Goal: Task Accomplishment & Management: Complete application form

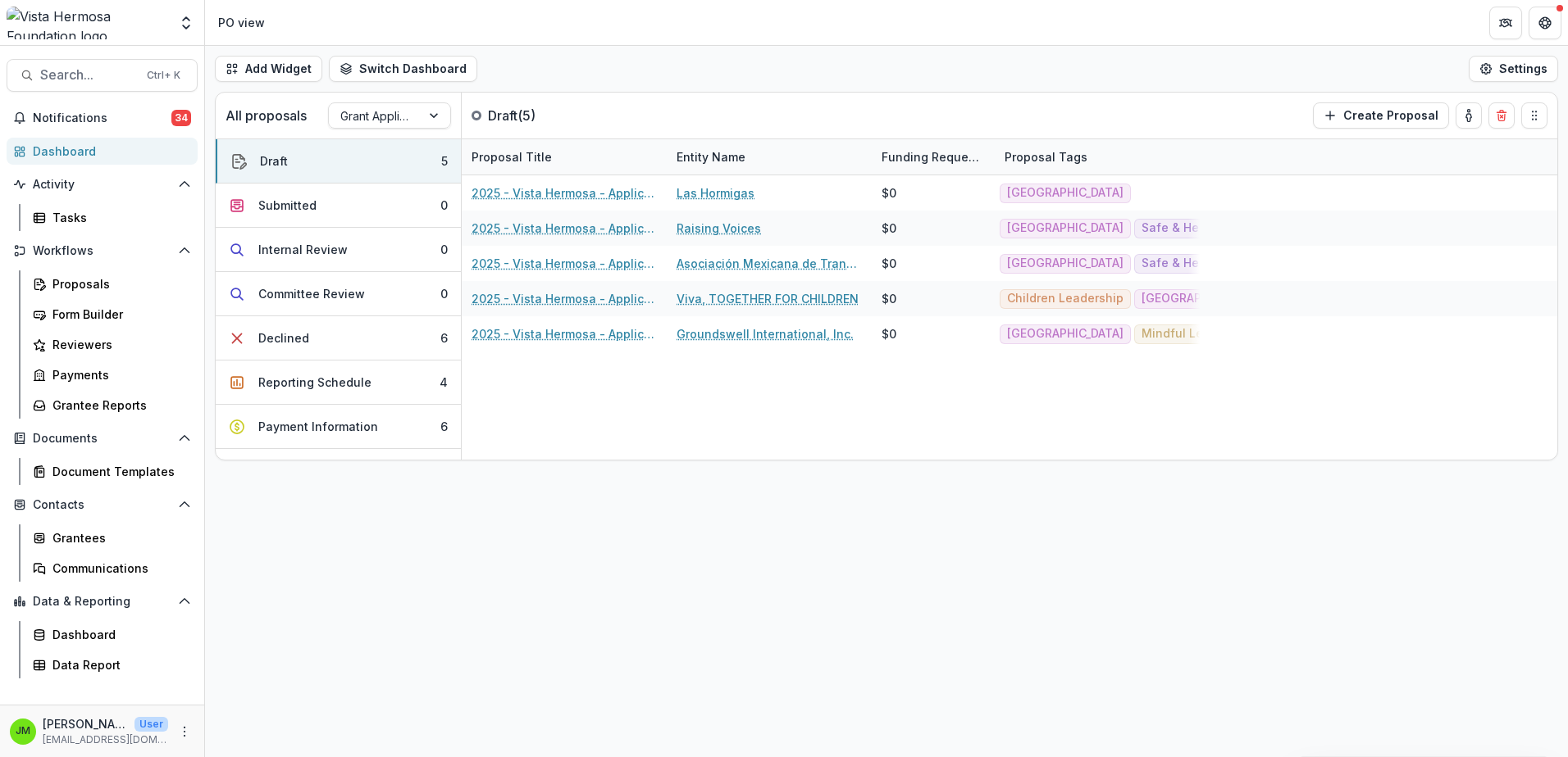
scroll to position [82, 0]
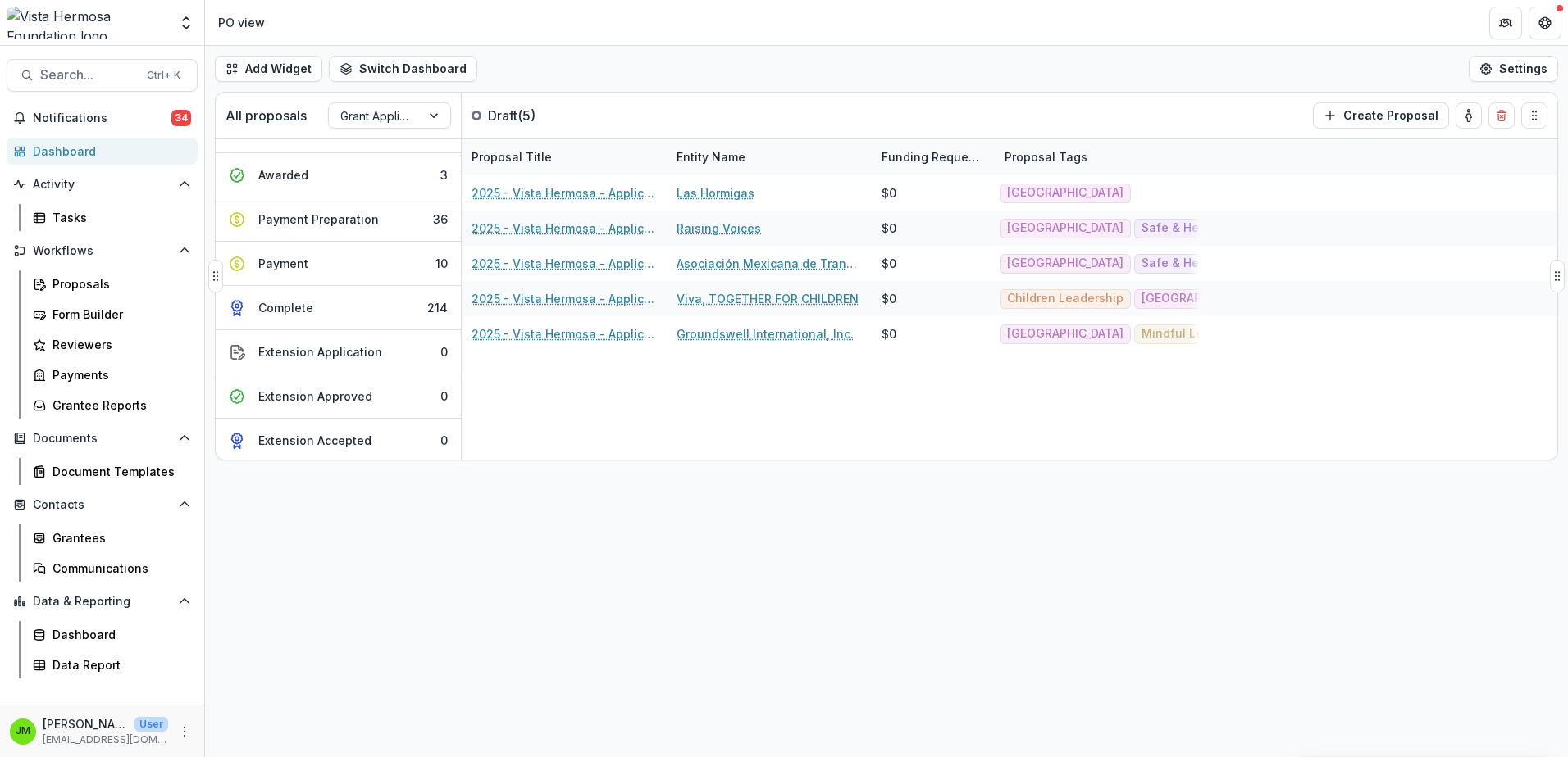
scroll to position [298, 0]
click at [312, 179] on button "Awarded 3" at bounding box center [338, 172] width 245 height 44
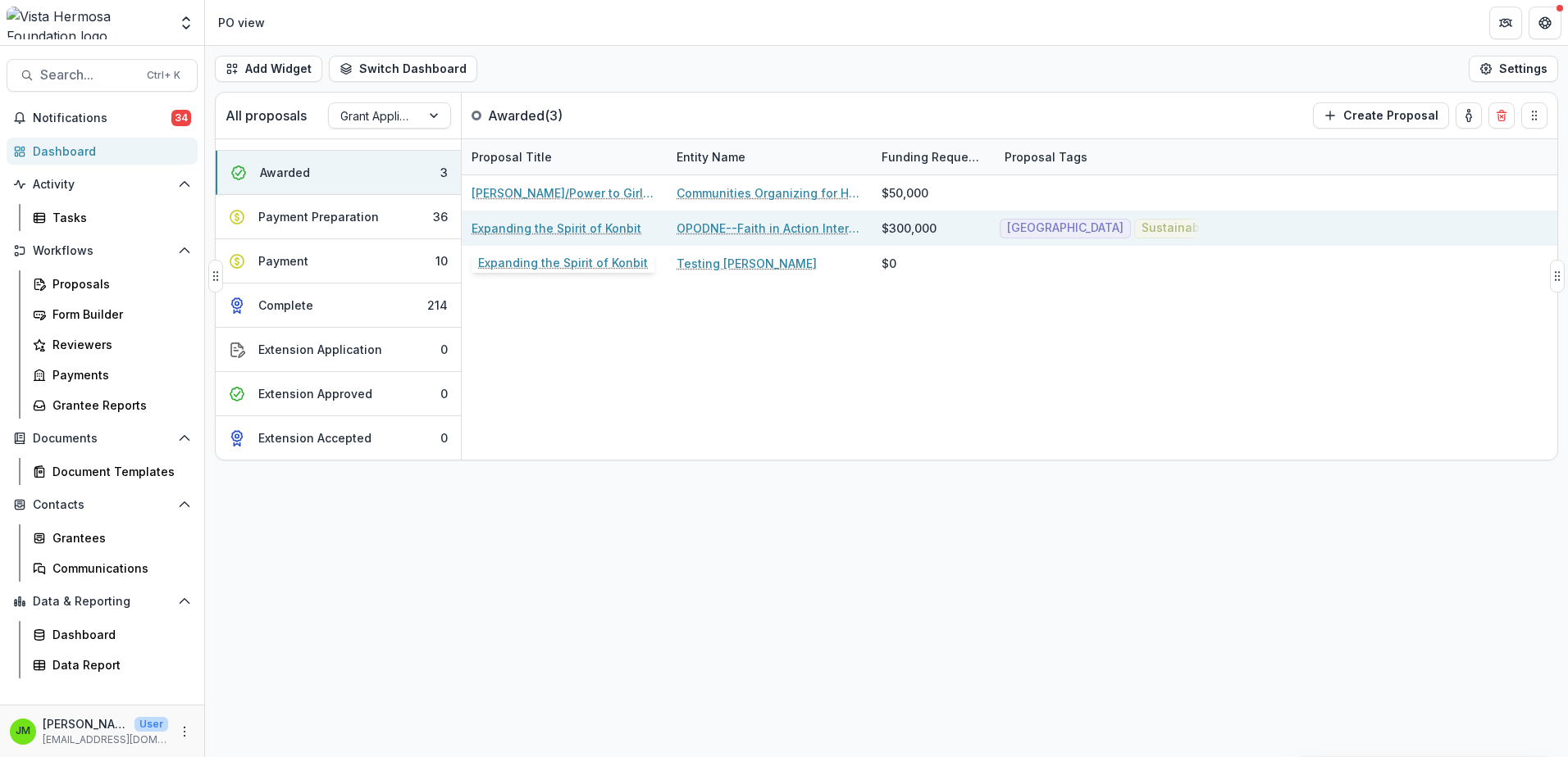
click at [553, 230] on link "Expanding the Spirit of Konbit" at bounding box center [556, 228] width 169 height 17
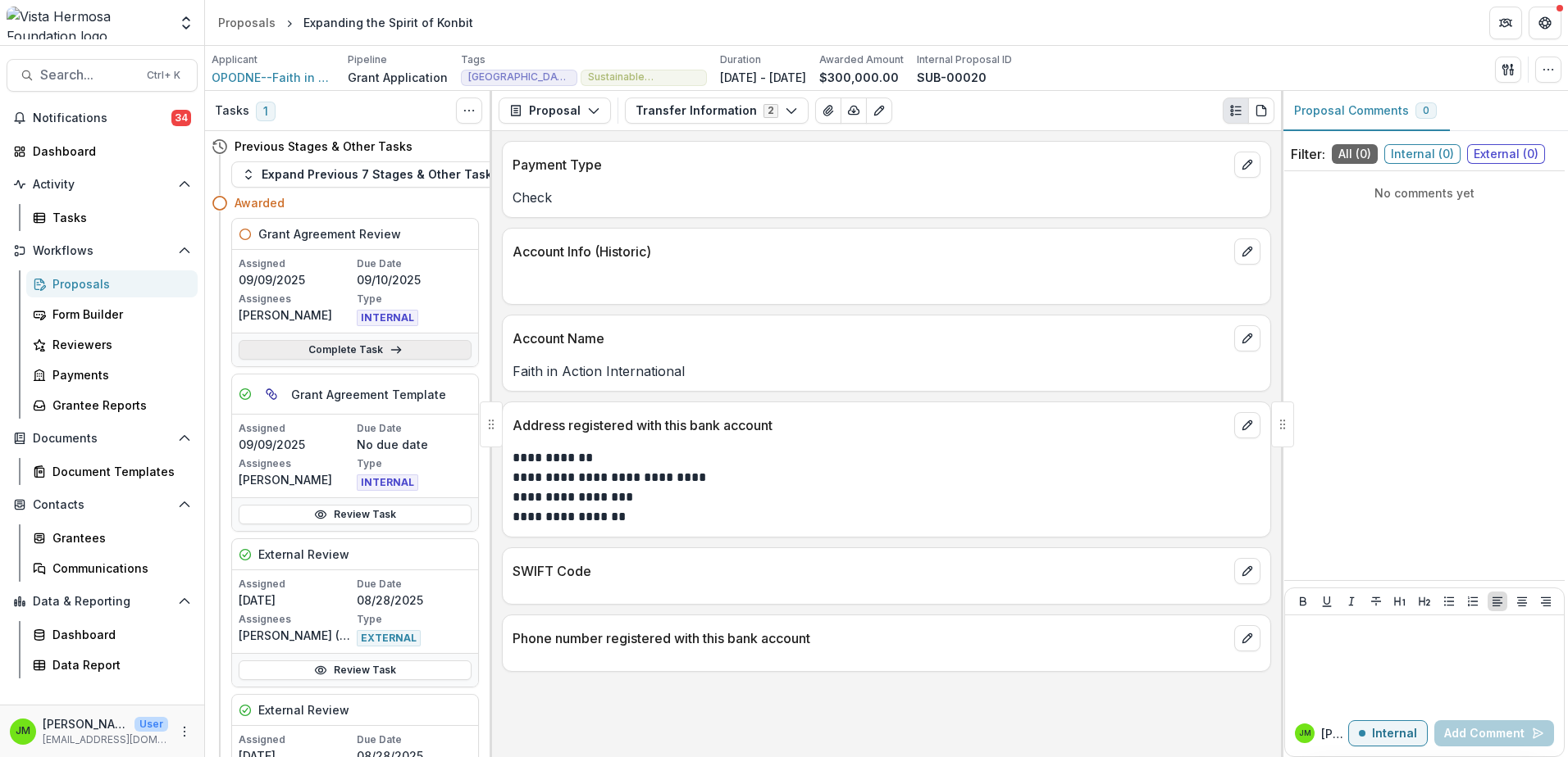
click at [360, 357] on link "Complete Task" at bounding box center [355, 349] width 233 height 20
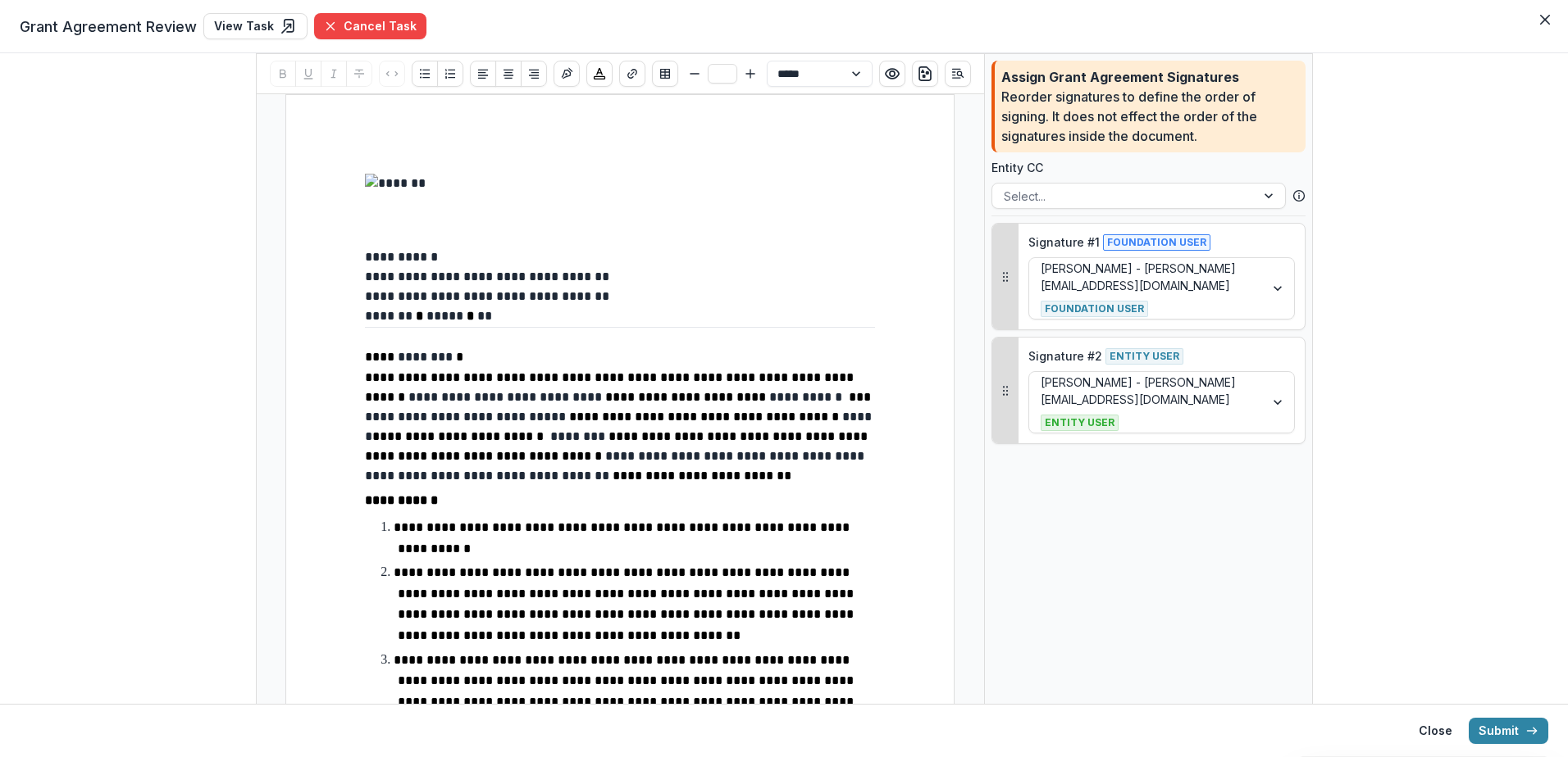
click at [660, 392] on span "**********" at bounding box center [610, 387] width 491 height 32
click at [723, 424] on p "**********" at bounding box center [620, 429] width 510 height 123
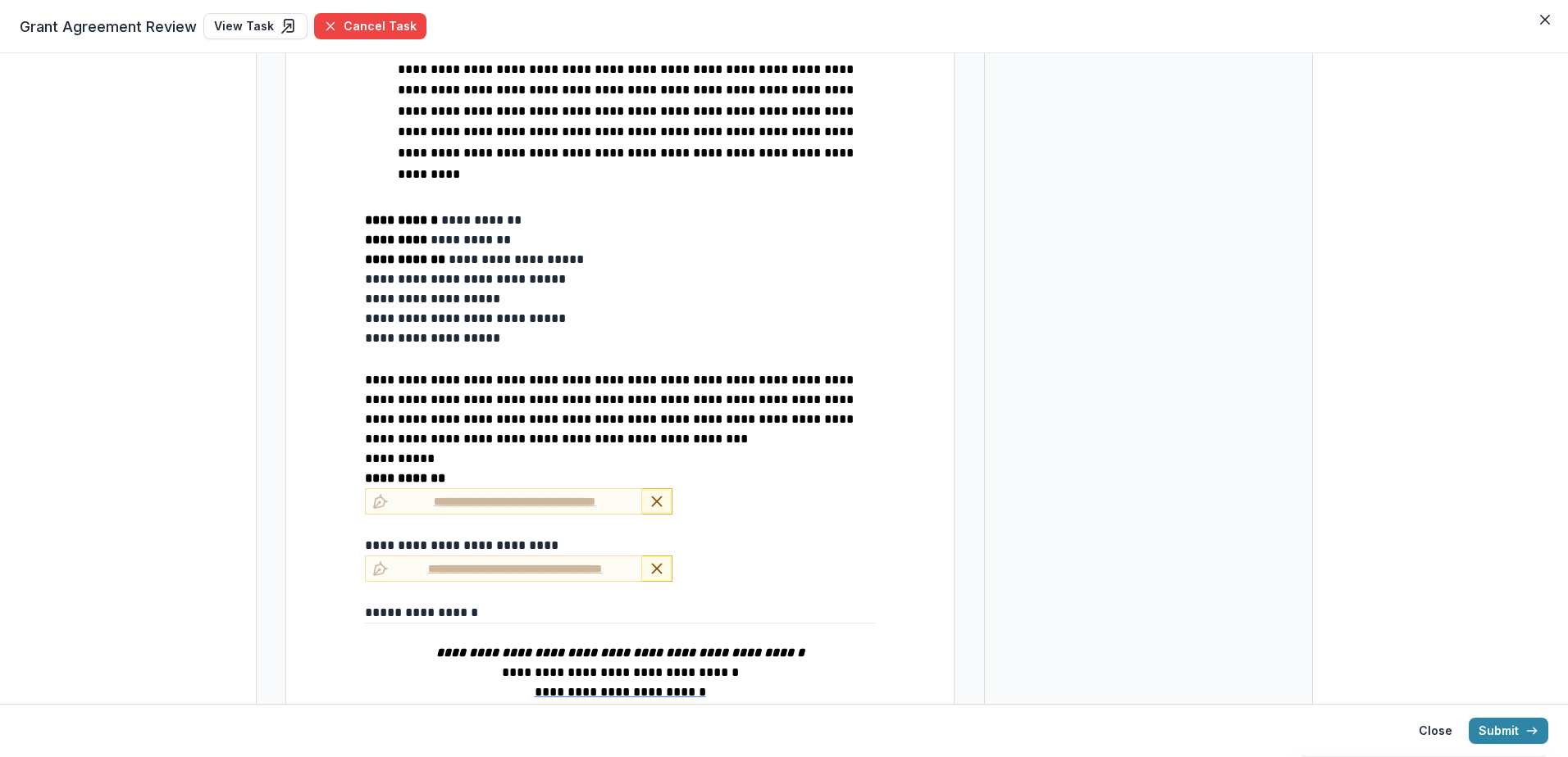
scroll to position [1221, 0]
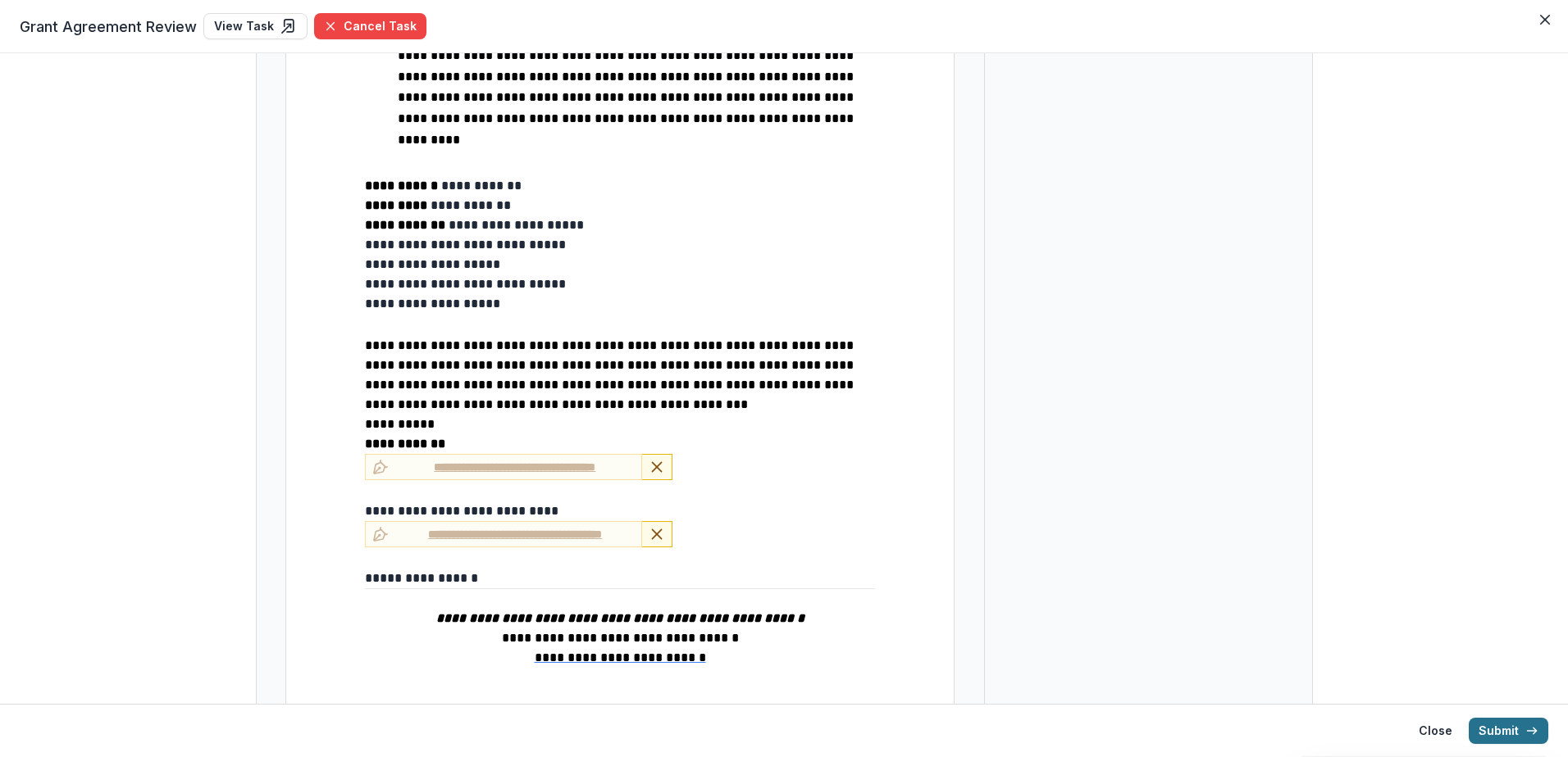
click at [1489, 722] on button "Submit" at bounding box center [1508, 731] width 80 height 26
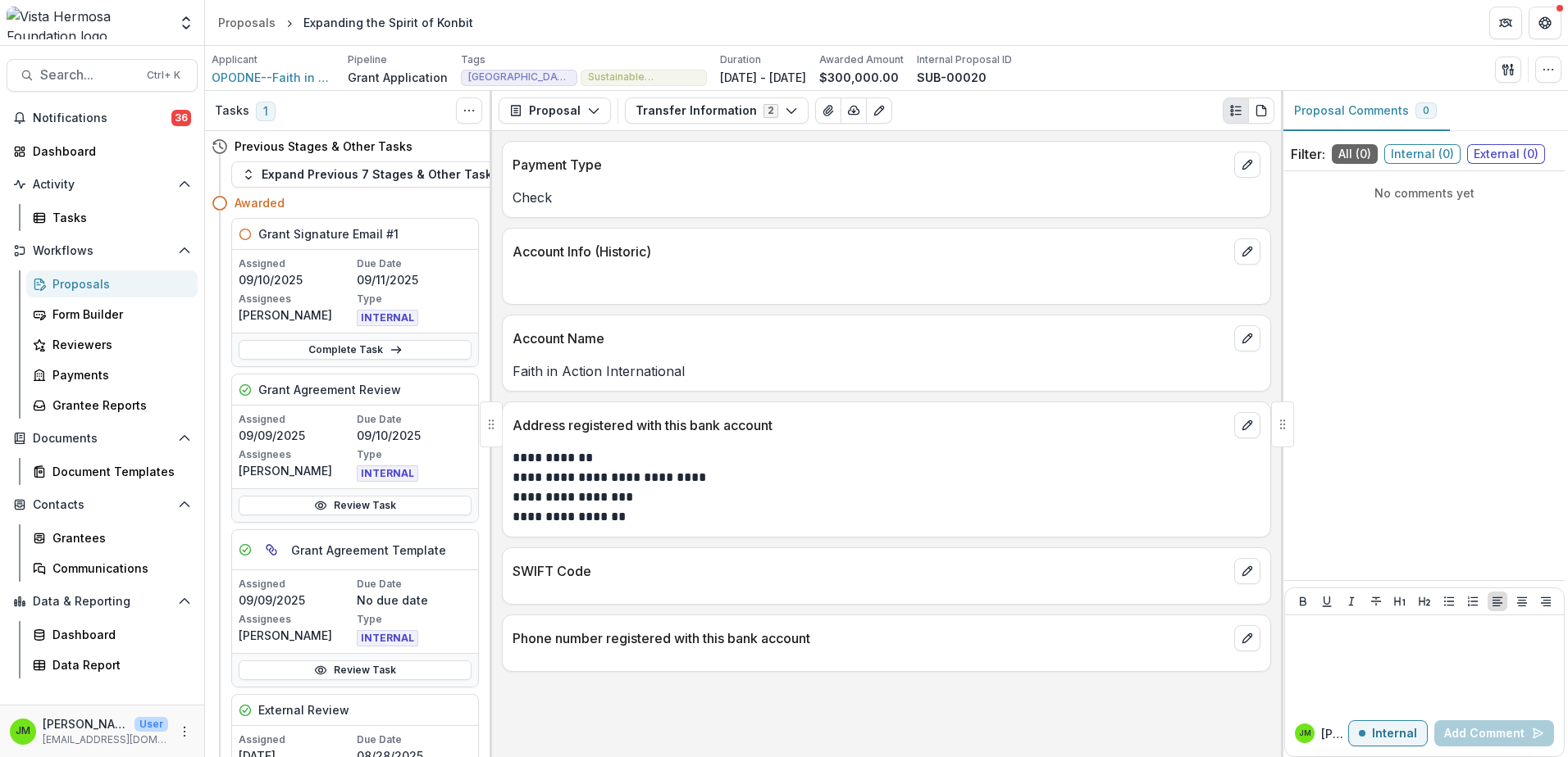
click at [89, 285] on div "Proposals" at bounding box center [118, 284] width 132 height 17
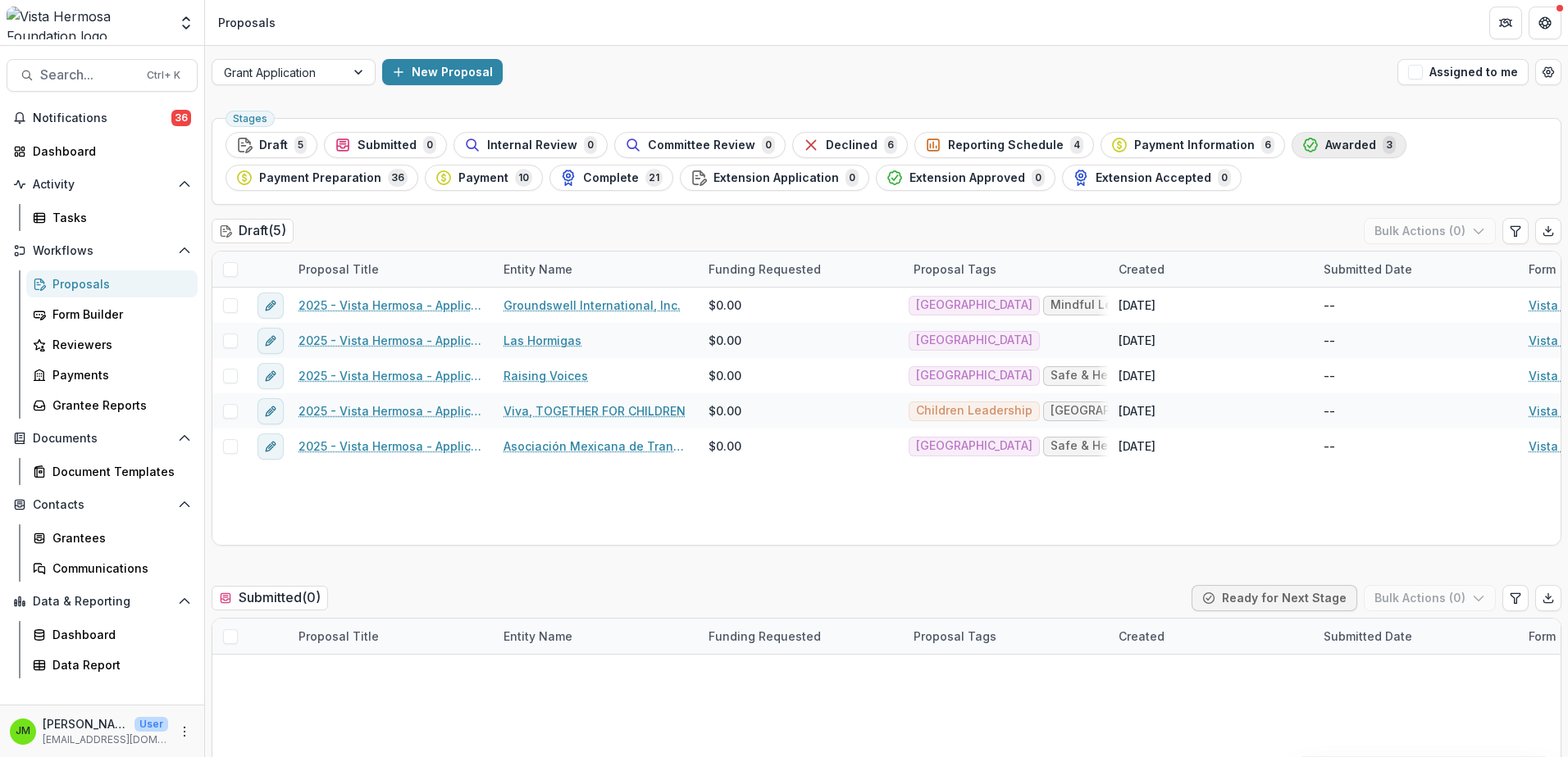
click at [1302, 140] on icon "button" at bounding box center [1311, 145] width 17 height 17
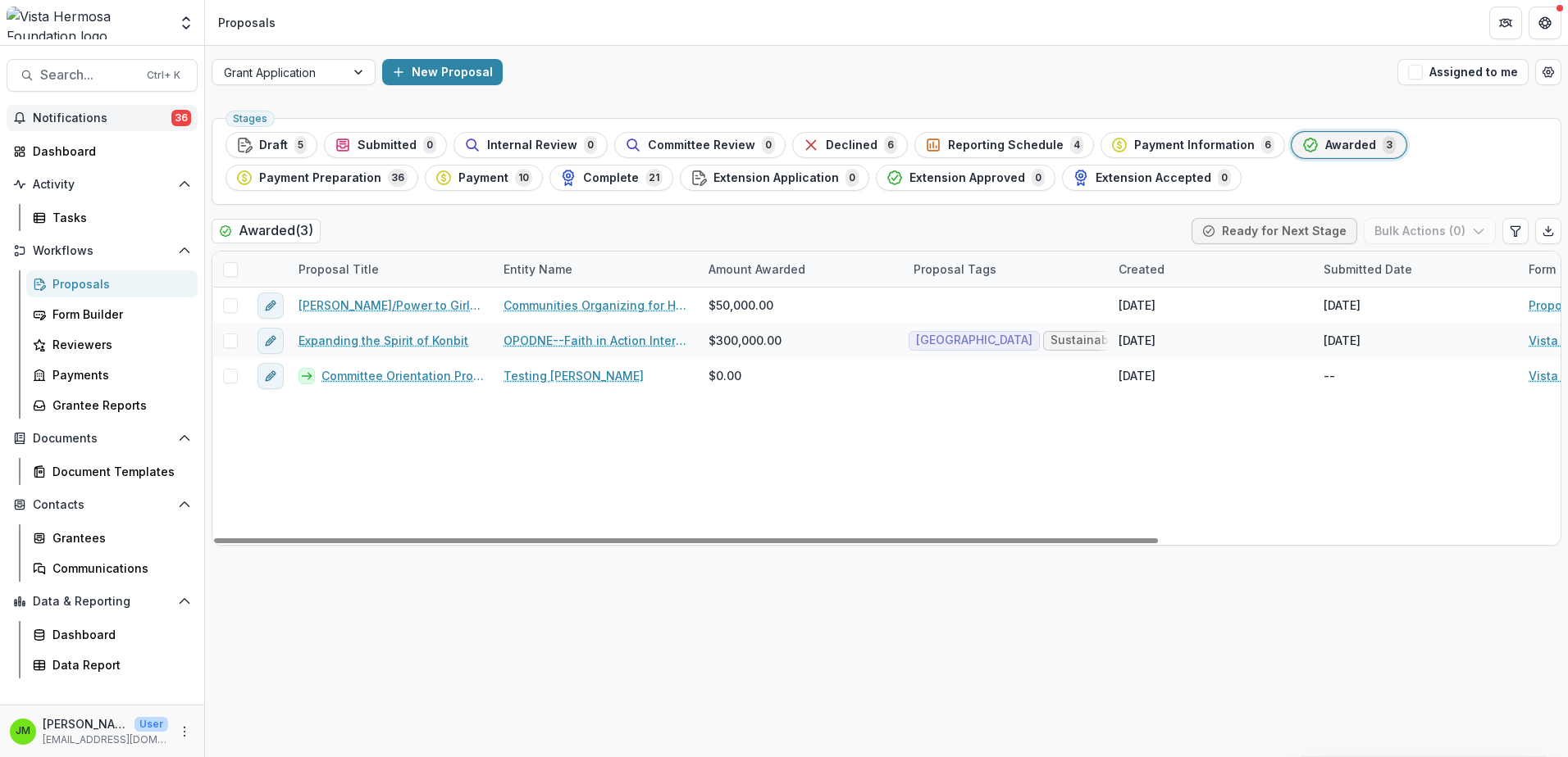
click at [109, 123] on span "Notifications" at bounding box center [102, 118] width 139 height 14
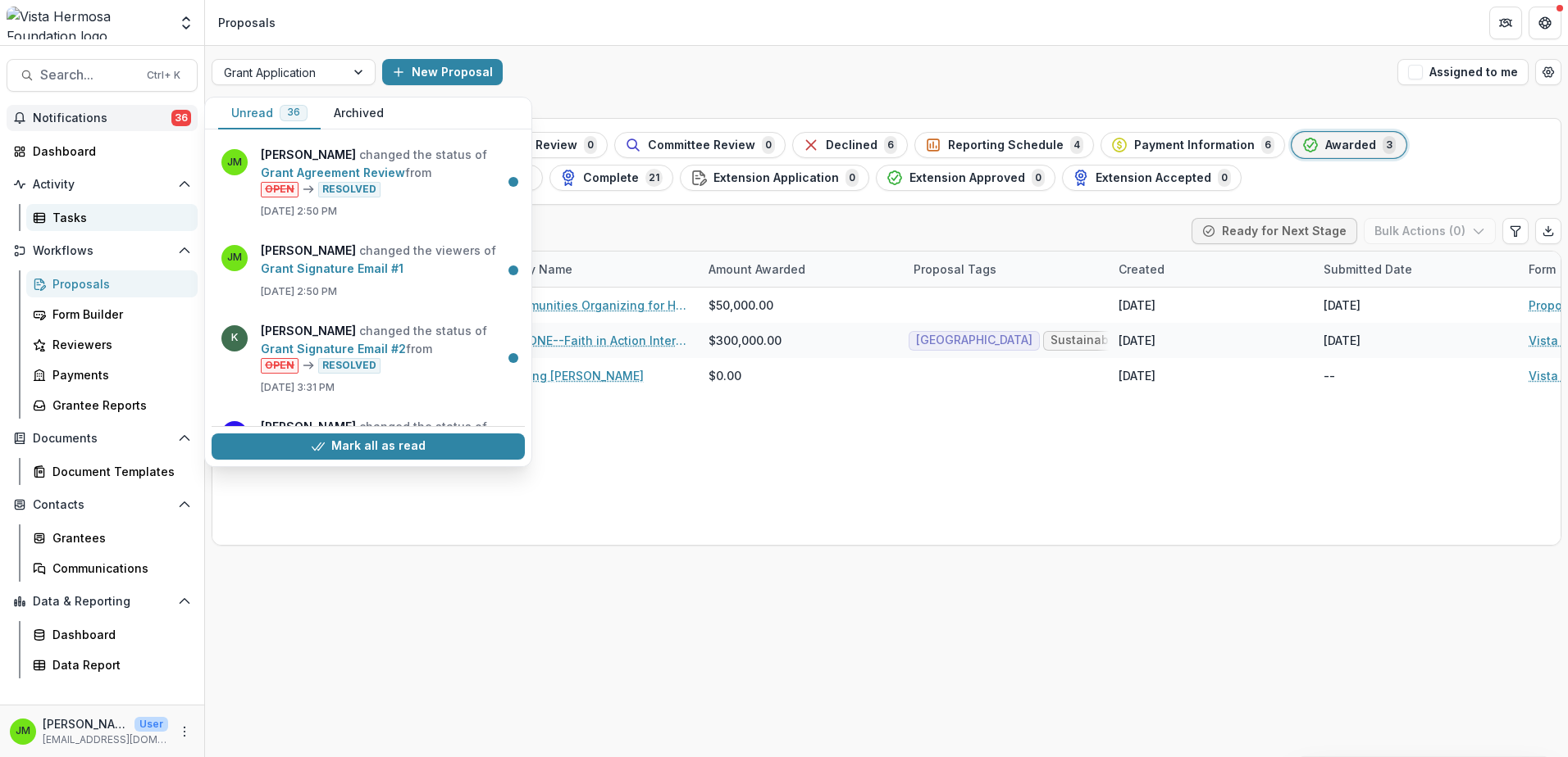
click at [82, 215] on div "Tasks" at bounding box center [118, 217] width 132 height 17
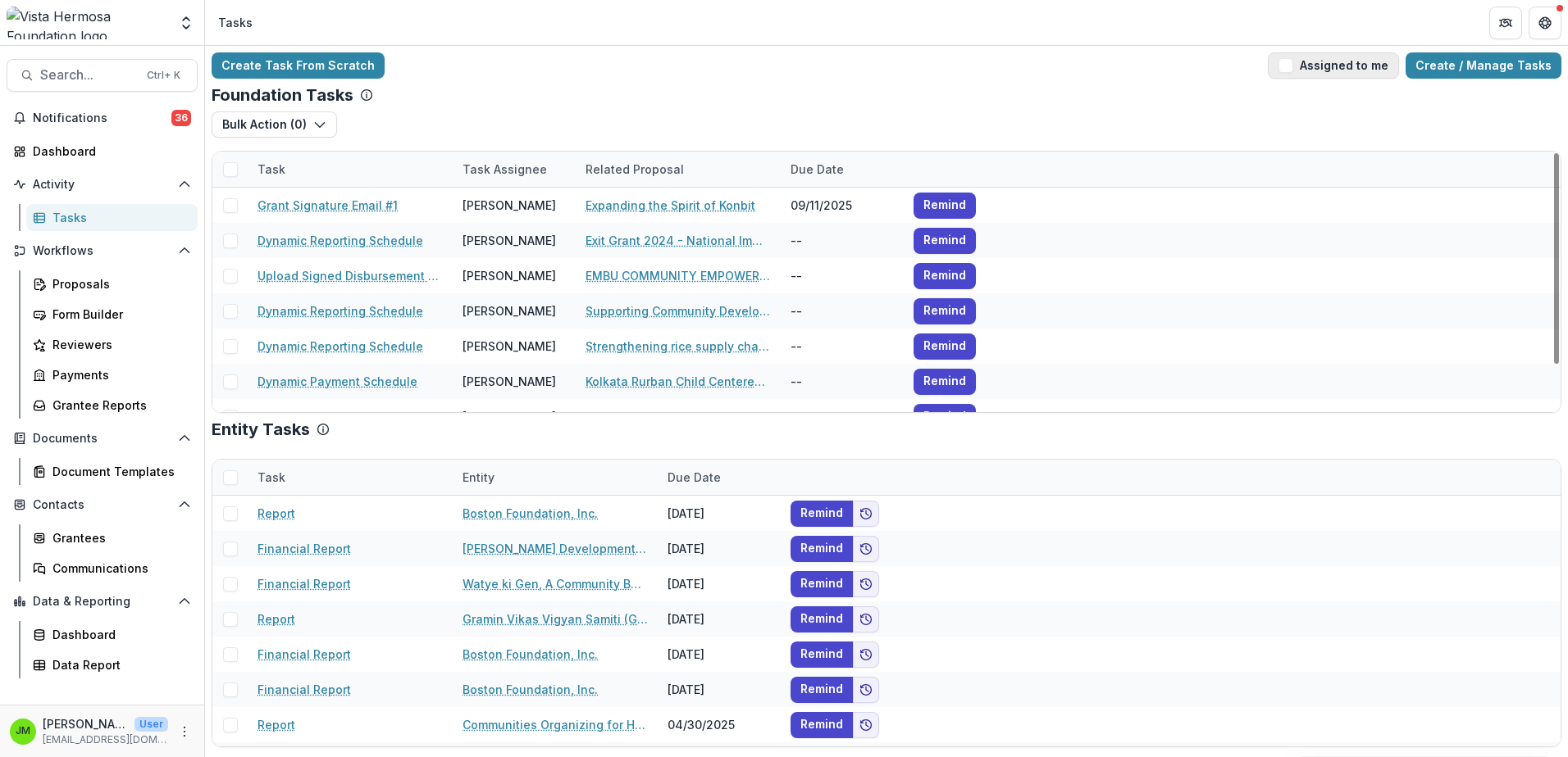
click at [1321, 61] on button "Assigned to me" at bounding box center [1333, 66] width 131 height 26
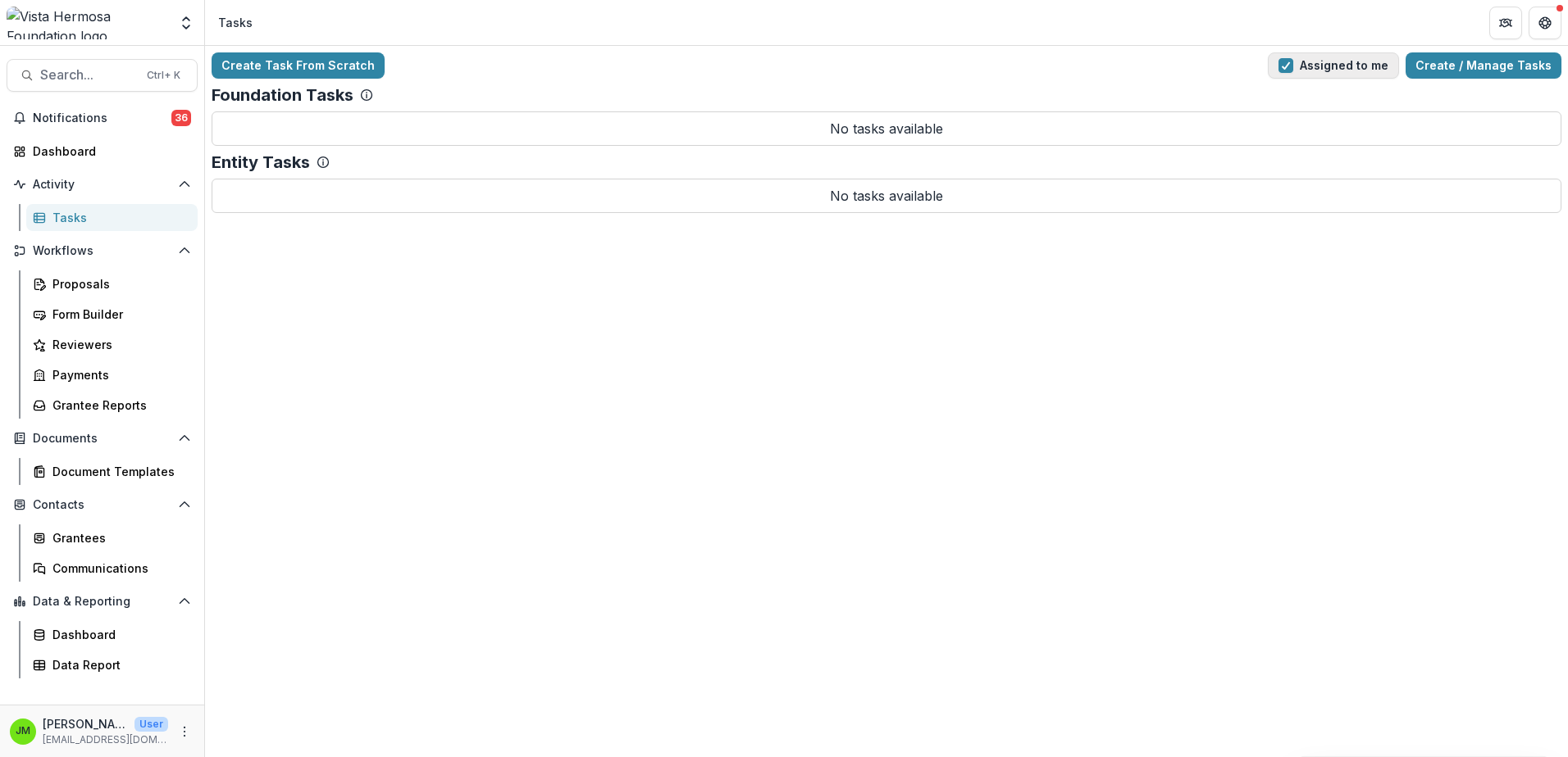
click at [1326, 65] on button "Assigned to me" at bounding box center [1333, 66] width 131 height 26
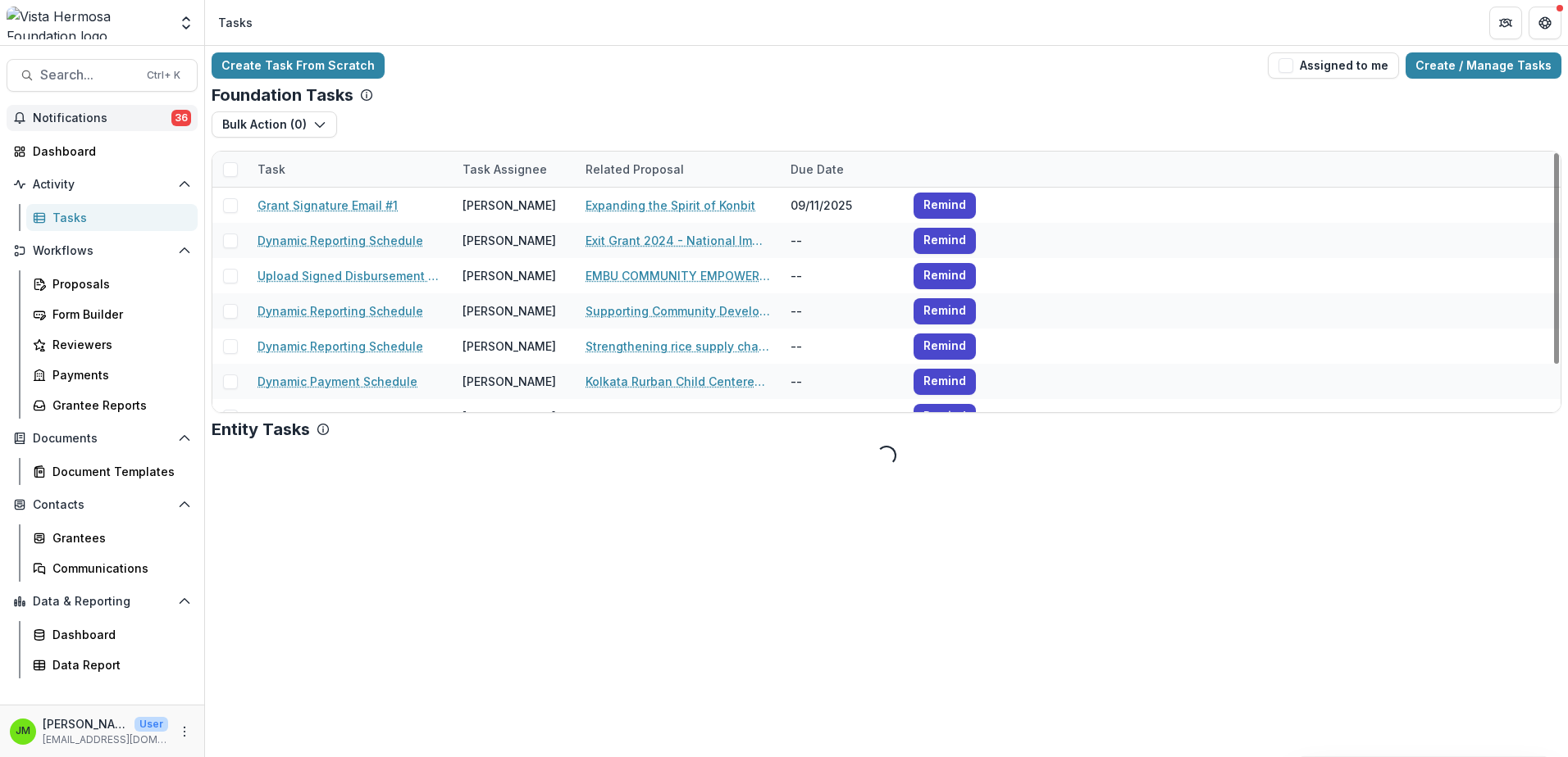
click at [123, 120] on span "Notifications" at bounding box center [102, 118] width 139 height 14
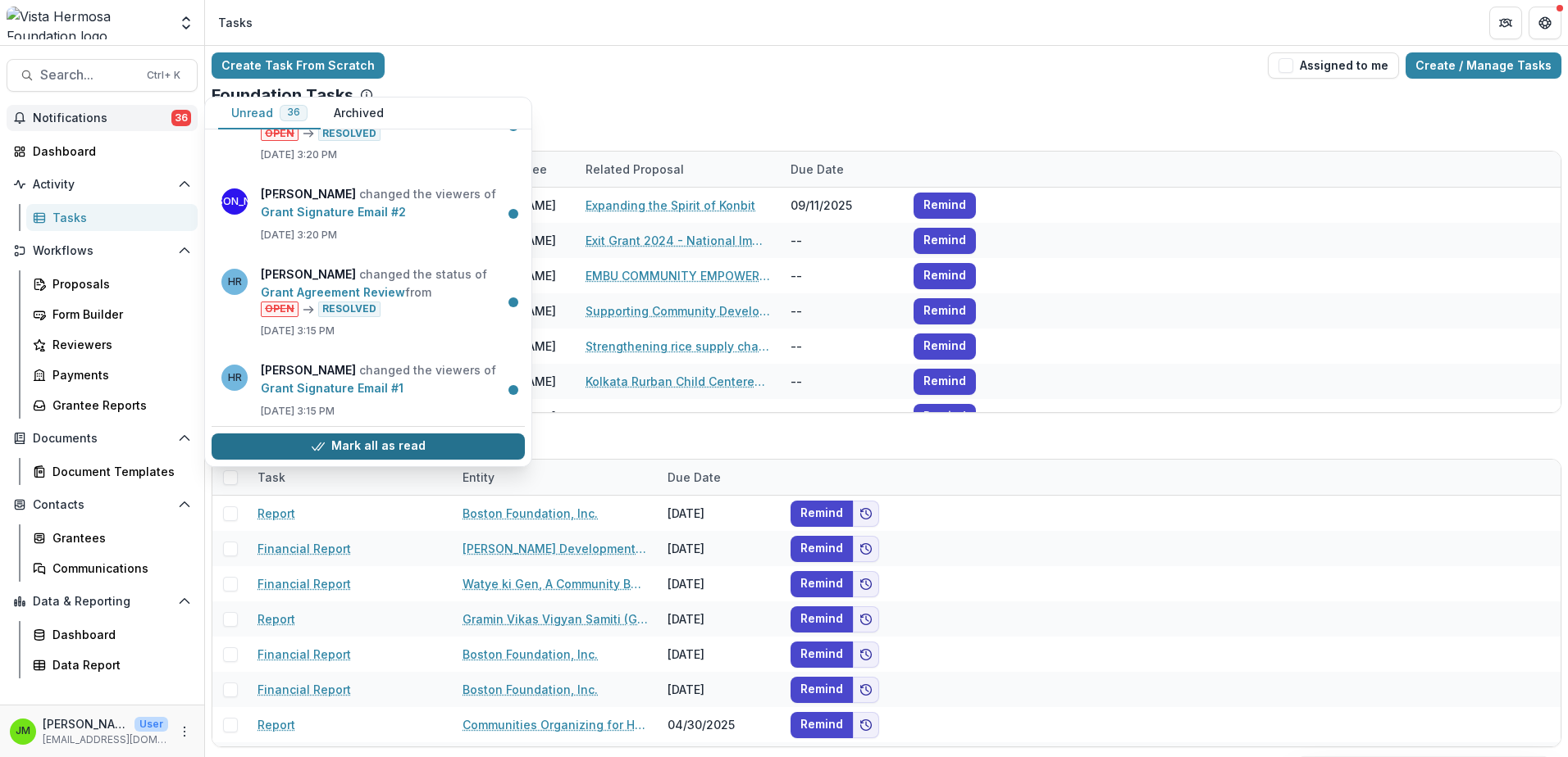
click at [374, 448] on button "Mark all as read" at bounding box center [368, 446] width 314 height 26
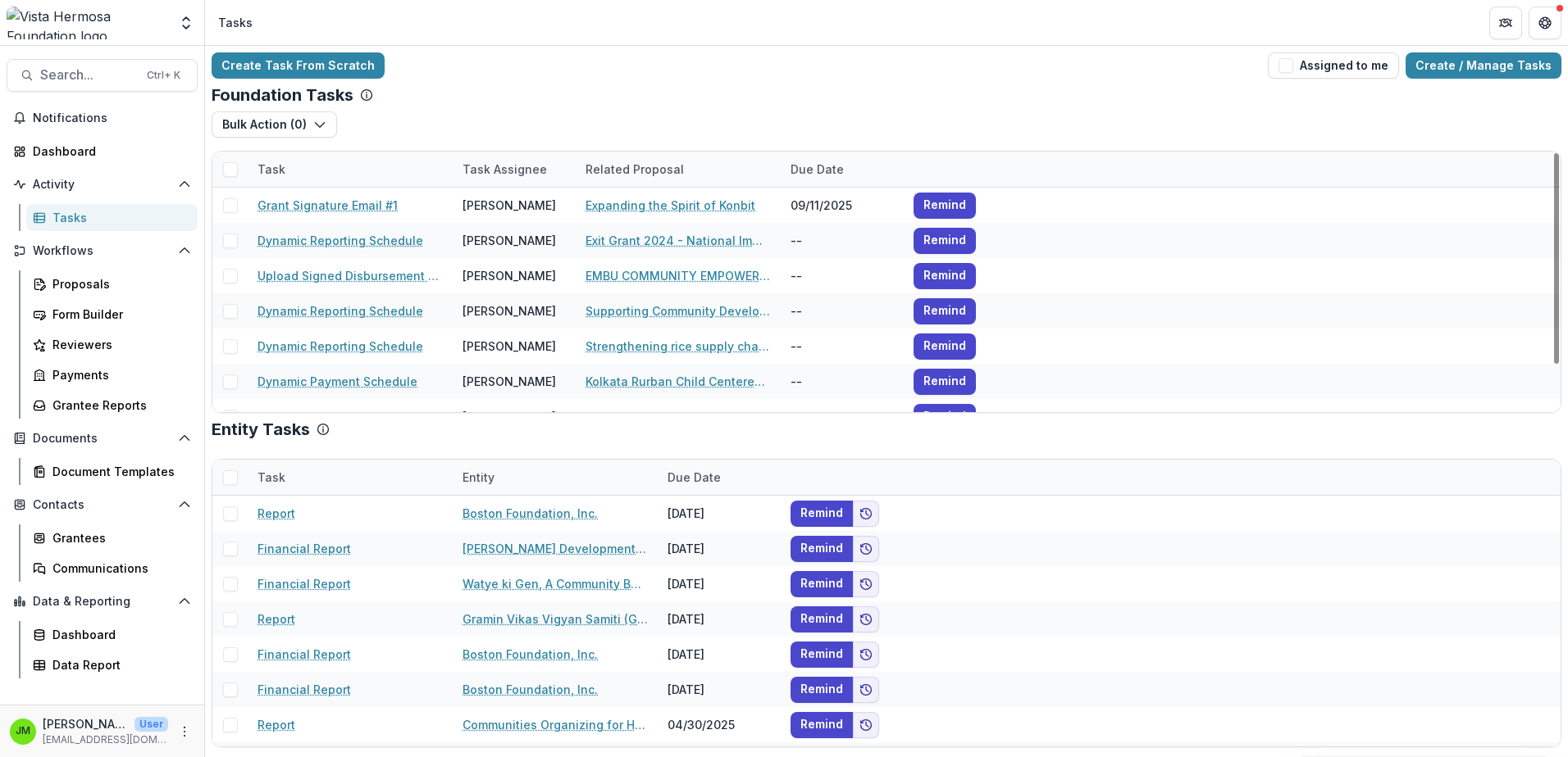
click at [710, 93] on div "Foundation Tasks" at bounding box center [887, 95] width 1350 height 20
click at [1362, 66] on button "Assigned to me" at bounding box center [1333, 66] width 131 height 26
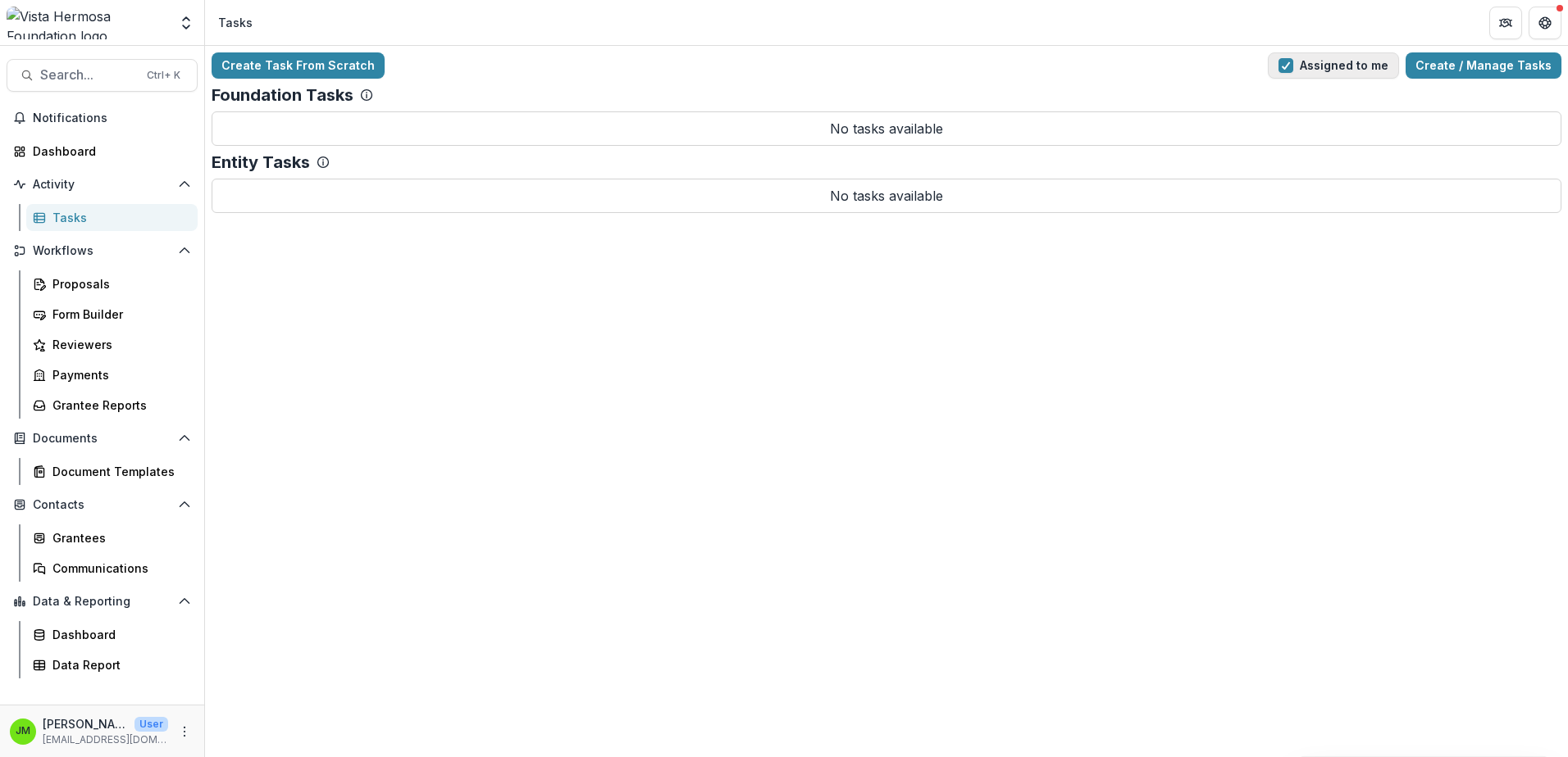
click at [1362, 66] on button "Assigned to me" at bounding box center [1333, 66] width 131 height 26
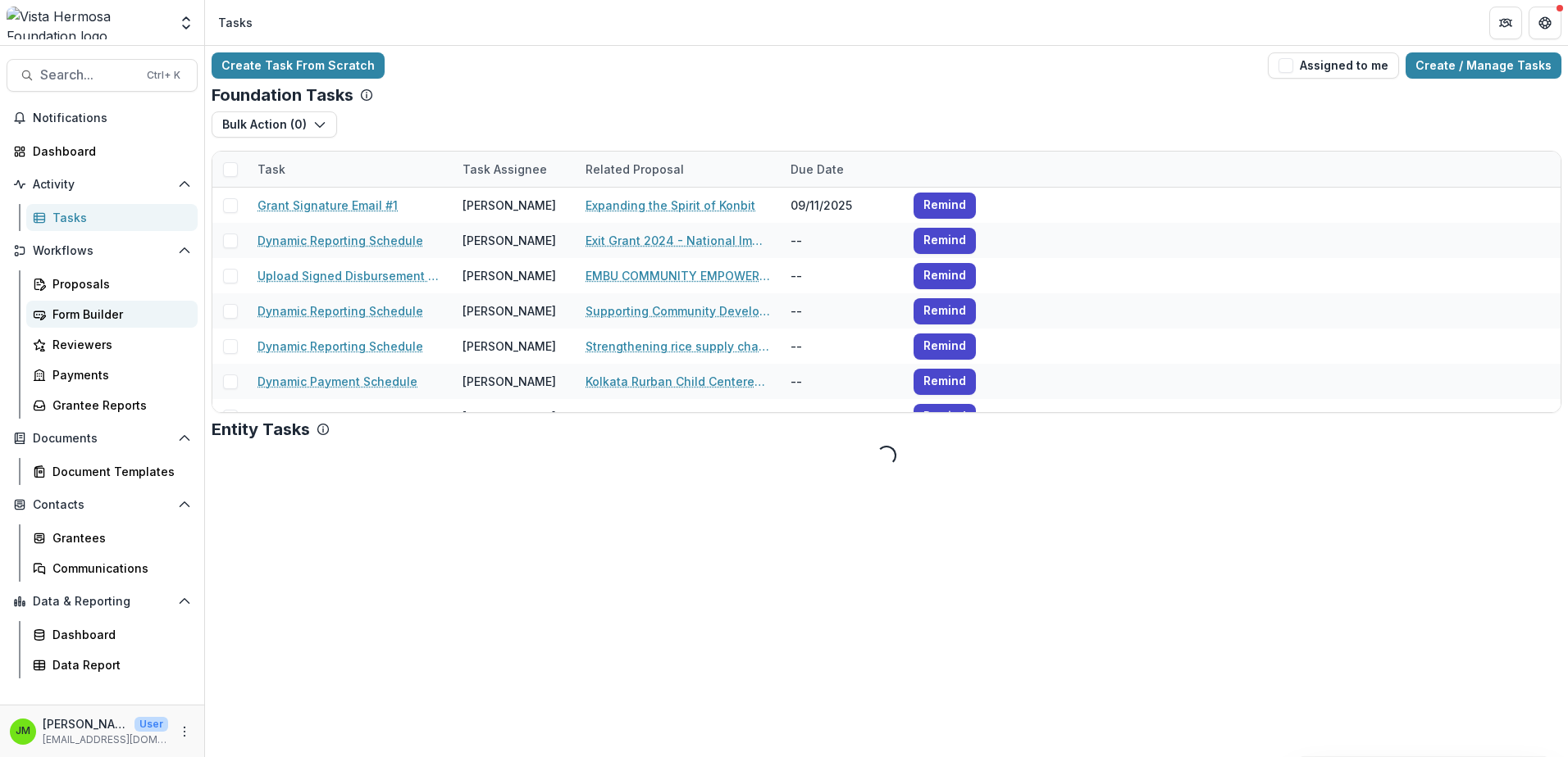
click at [90, 313] on div "Form Builder" at bounding box center [118, 314] width 132 height 17
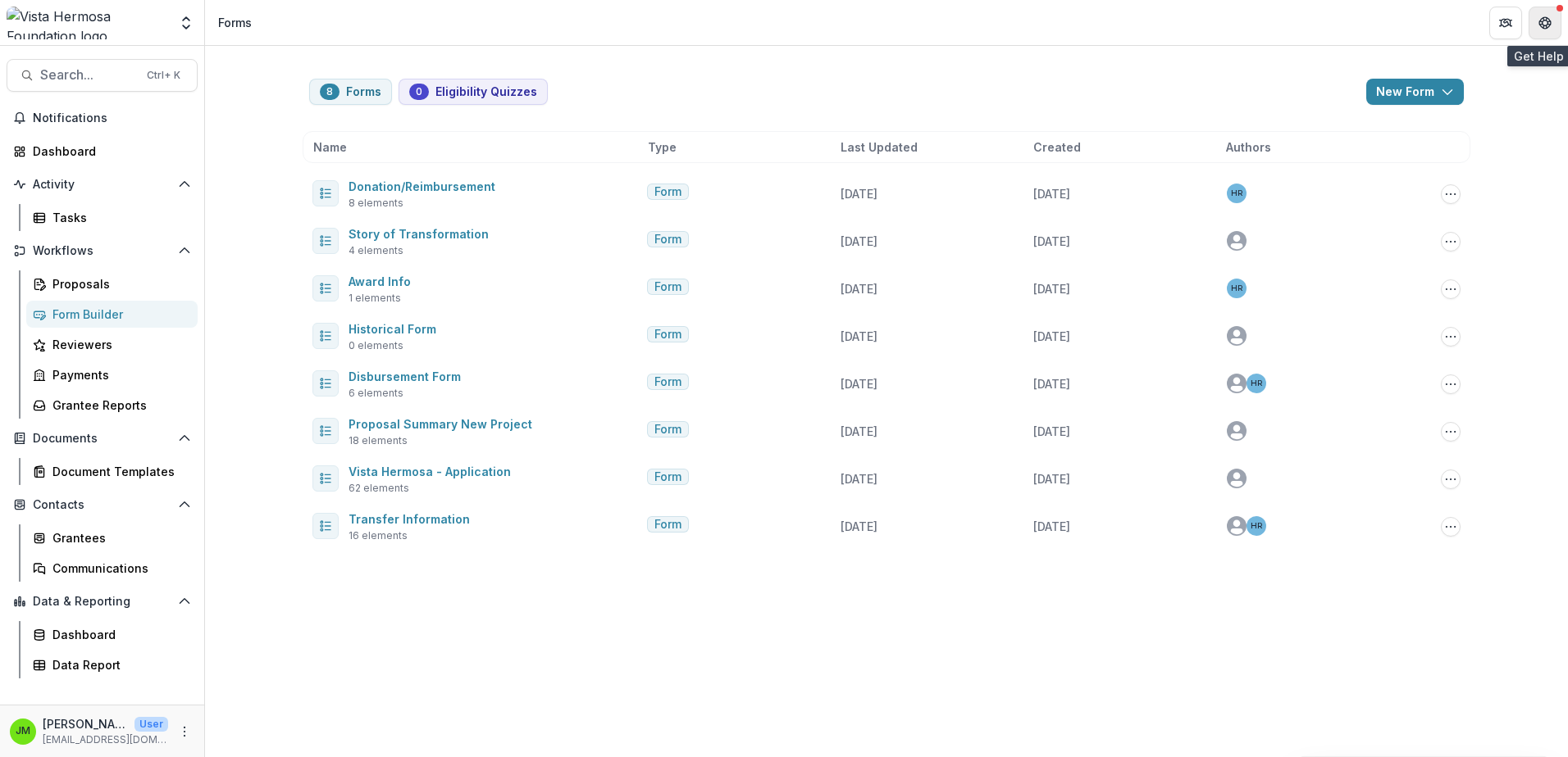
click at [1537, 18] on button "Get Help" at bounding box center [1544, 22] width 33 height 33
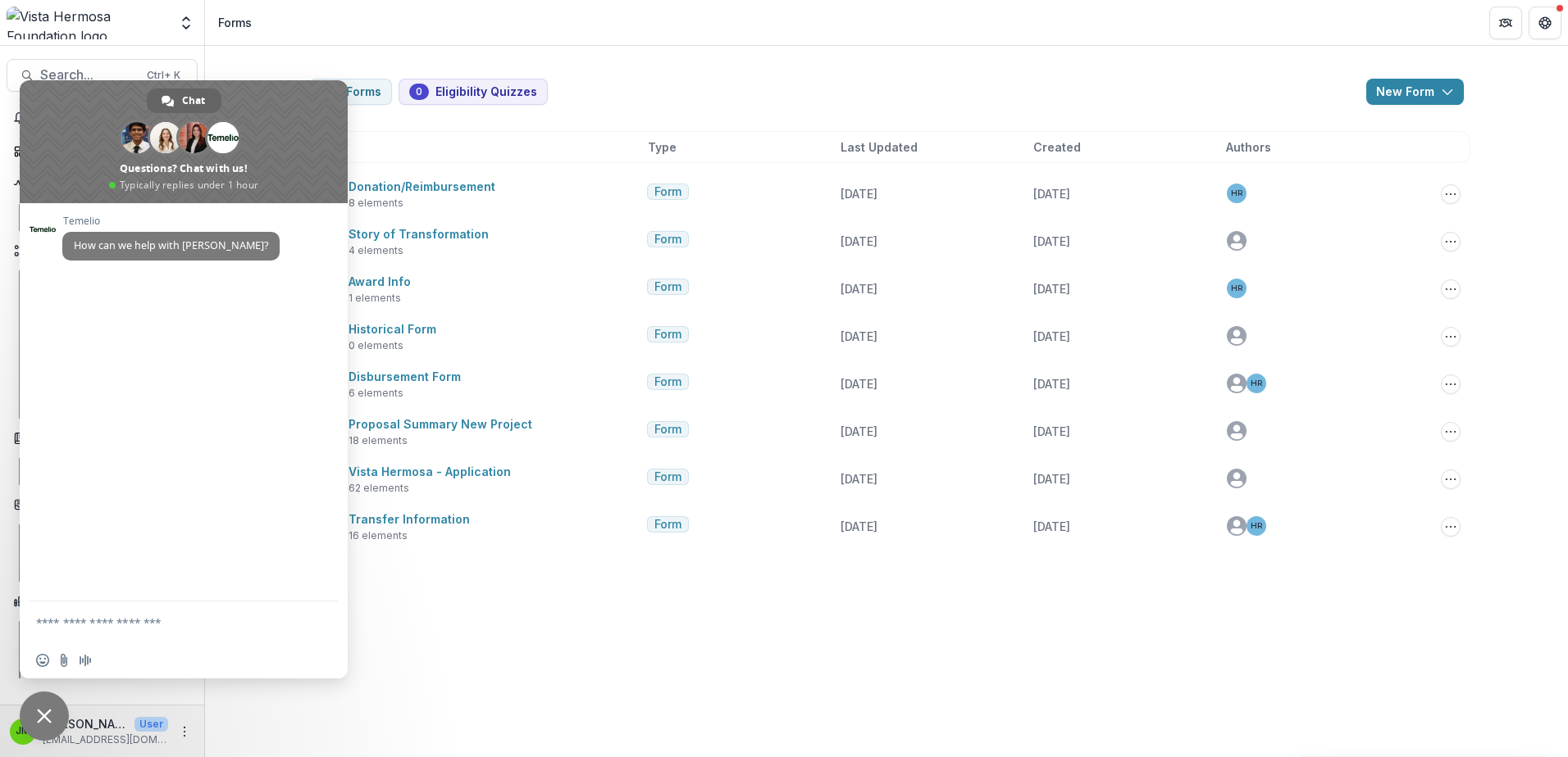
click at [39, 712] on span "Close chat" at bounding box center [44, 717] width 15 height 15
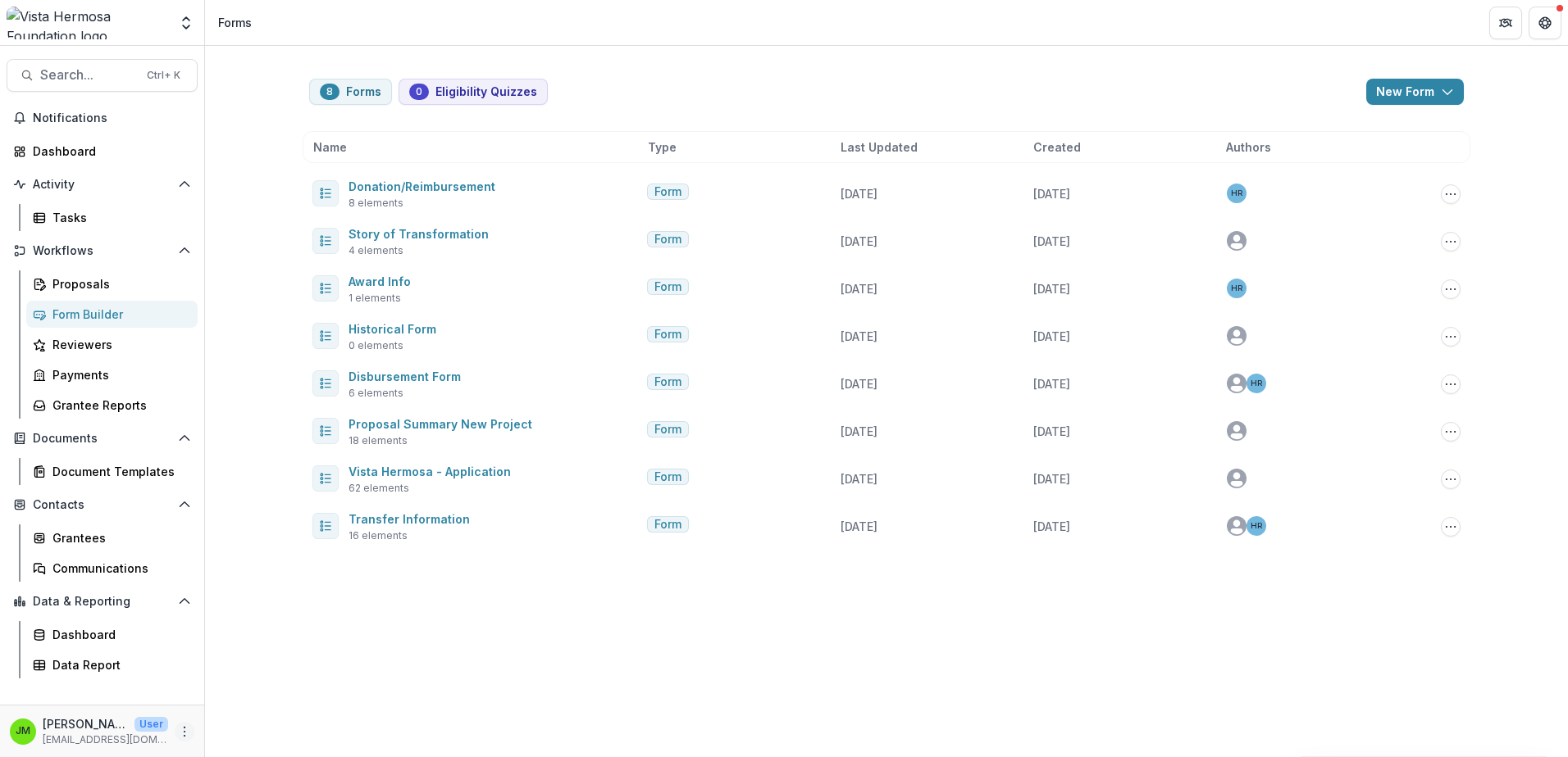
click at [185, 735] on icon "More" at bounding box center [184, 732] width 13 height 13
click at [254, 716] on button "Logout" at bounding box center [292, 723] width 175 height 27
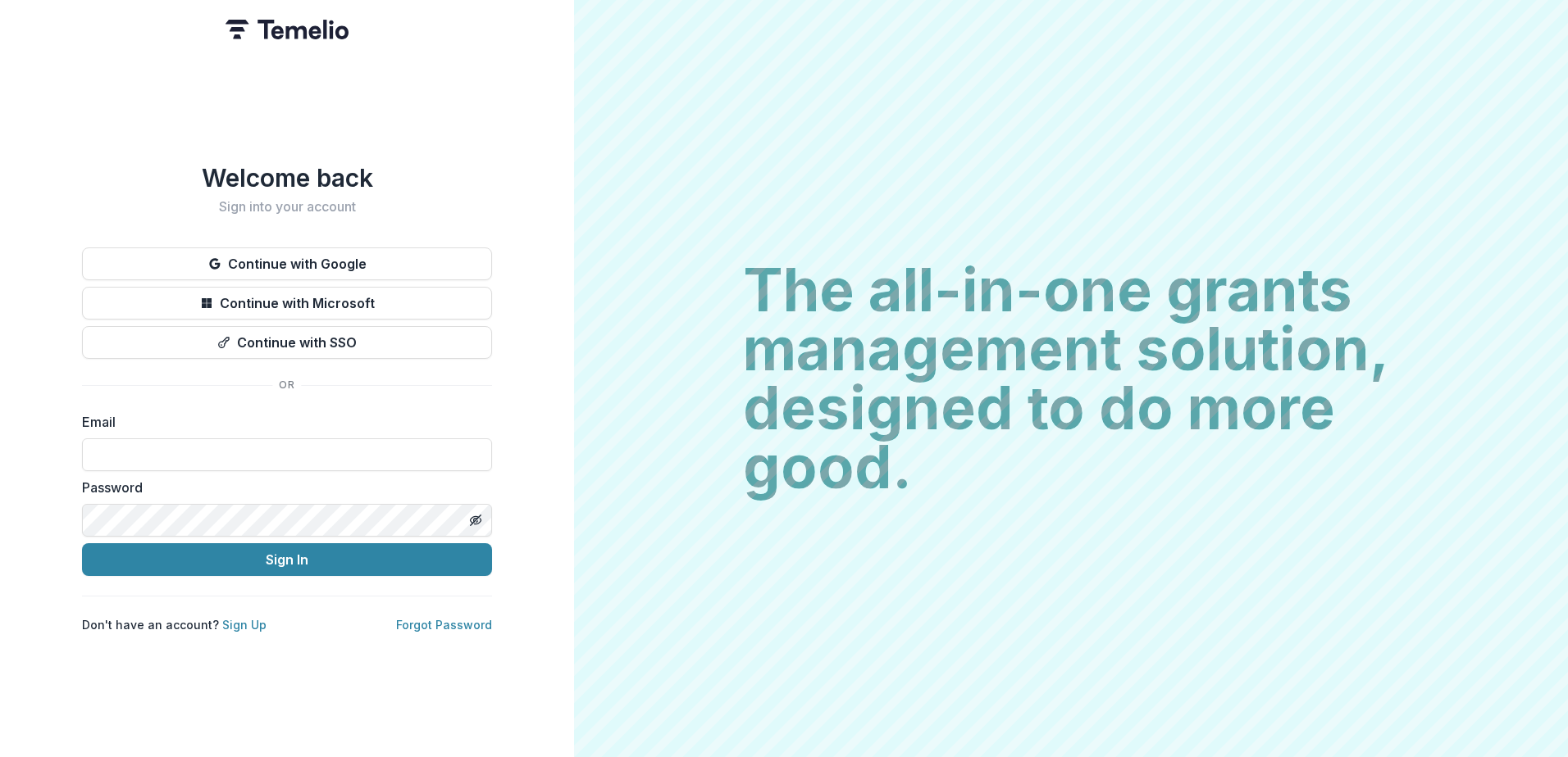
type input "**********"
click at [286, 558] on button "Sign In" at bounding box center [287, 560] width 410 height 33
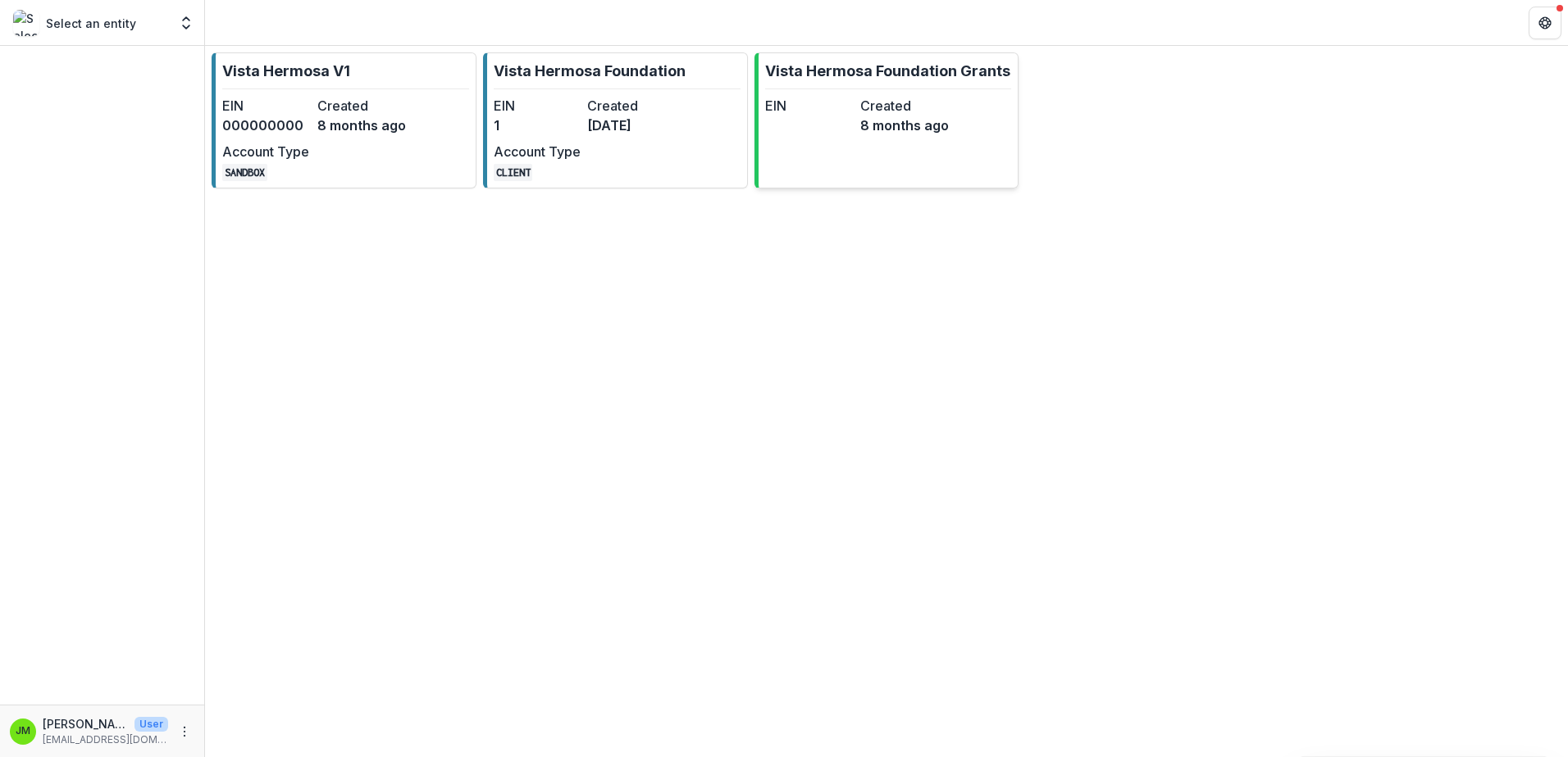
click at [871, 114] on dt "Created" at bounding box center [904, 105] width 89 height 20
click at [632, 140] on div "EIN 1 Created [DATE] Account Type CLIENT" at bounding box center [583, 138] width 181 height 85
